Goal: Task Accomplishment & Management: Use online tool/utility

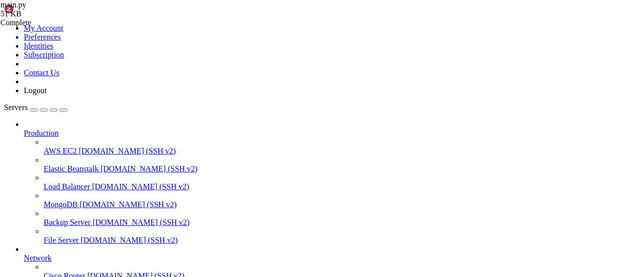
scroll to position [1828, 0]
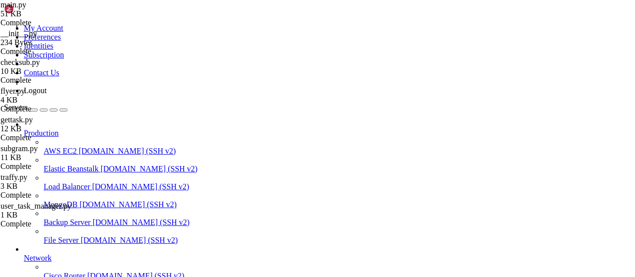
type input "/root/LinkQuest"
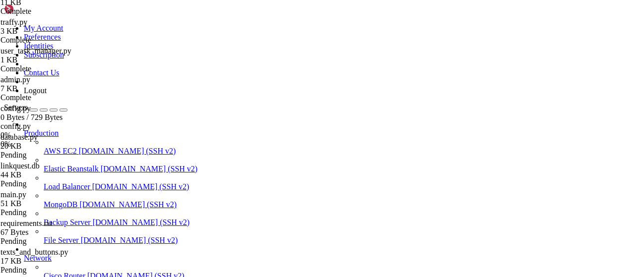
scroll to position [213, 0]
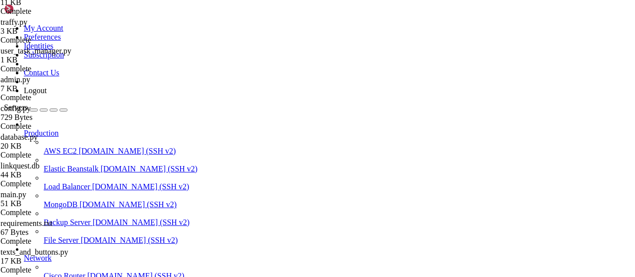
scroll to position [7579, 0]
drag, startPoint x: 307, startPoint y: 258, endPoint x: 155, endPoint y: 246, distance: 152.9
type textarea "sub {'webhooks': [{'webhook_id': 897840, 'link': '[URL][DOMAIN_NAME]', 'user_id…"
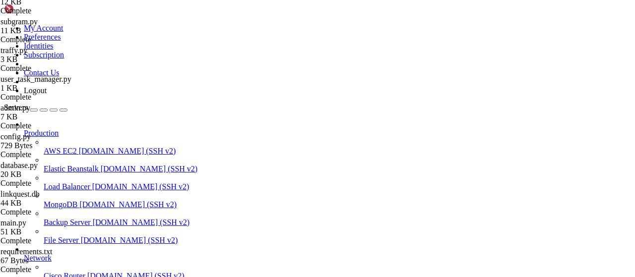
type textarea "File "/root/LinkQuest/main.py", line 763"
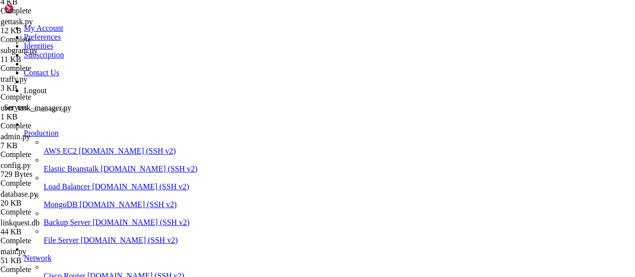
scroll to position [7649, 0]
drag, startPoint x: 412, startPoint y: 253, endPoint x: 153, endPoint y: 81, distance: 310.5
drag, startPoint x: 408, startPoint y: 86, endPoint x: 148, endPoint y: 80, distance: 259.2
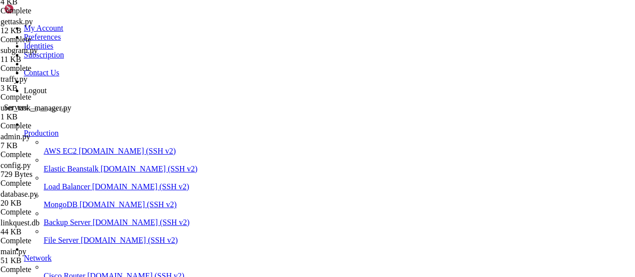
type textarea "sub {'webhooks': [{'webhook_id': 897777, 'link': '[URL][DOMAIN_NAME]', 'user_id…"
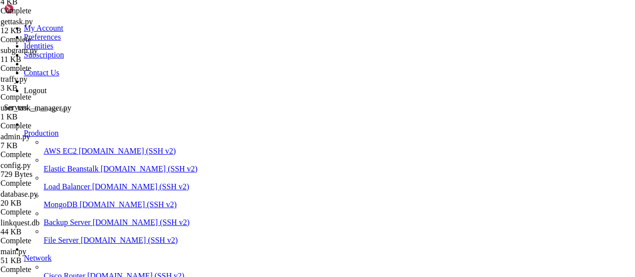
scroll to position [473, 0]
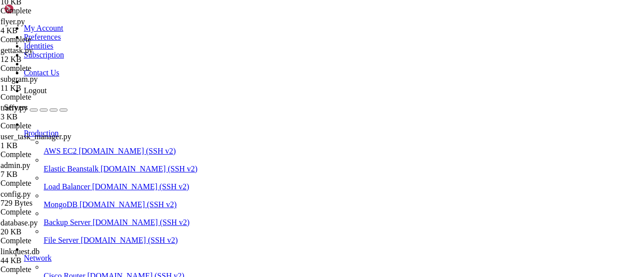
type textarea "[[DATE] 14:36:55 -0400] [15922] [INFO] [TECHNICAL_ID] POST /w/s 1.1 500 36 2986"
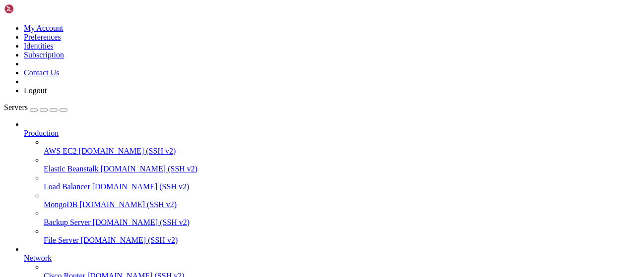
type input "/root/autopostexe"
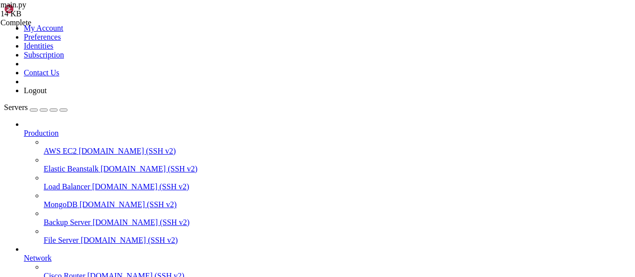
type textarea "text = "📺 <b>Подпишитесь на каналы /b>\n\n""
drag, startPoint x: 148, startPoint y: 14, endPoint x: 219, endPoint y: 42, distance: 76.2
